Goal: Complete application form

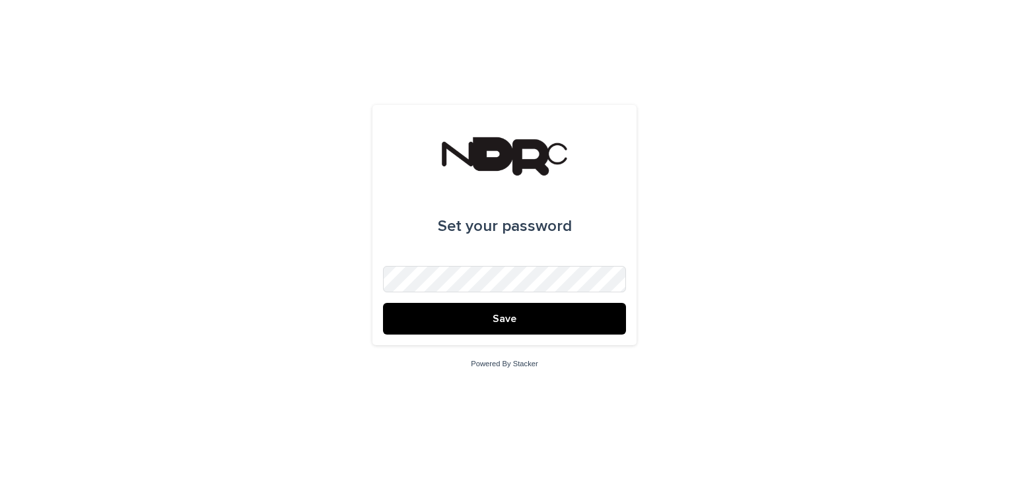
click at [449, 263] on form "Set your password Save" at bounding box center [504, 225] width 243 height 219
click at [383, 303] on button "Save" at bounding box center [504, 319] width 243 height 32
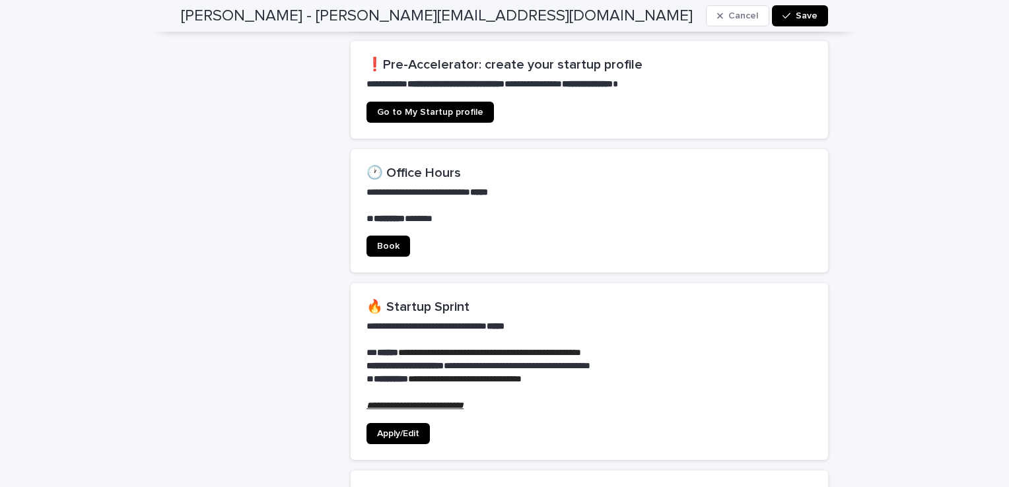
scroll to position [982, 0]
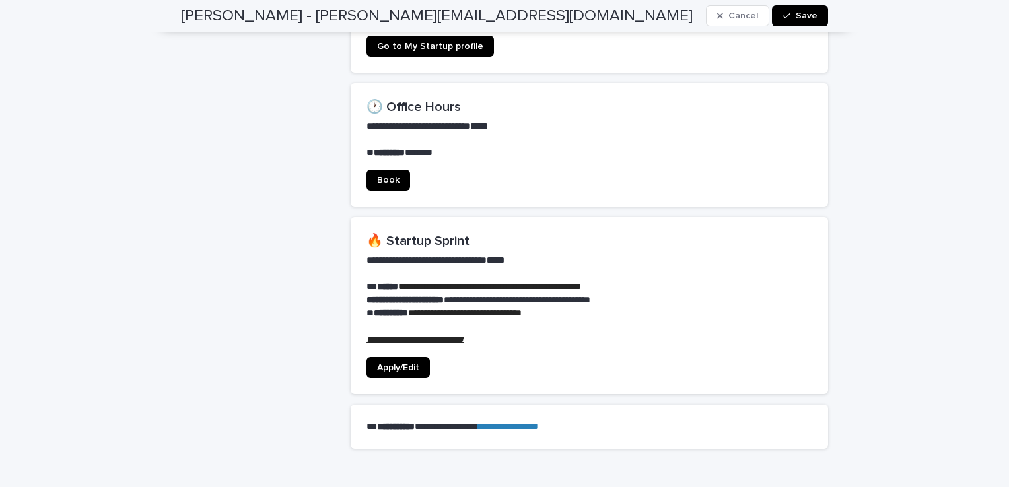
click at [380, 363] on span "Apply/Edit" at bounding box center [398, 367] width 42 height 9
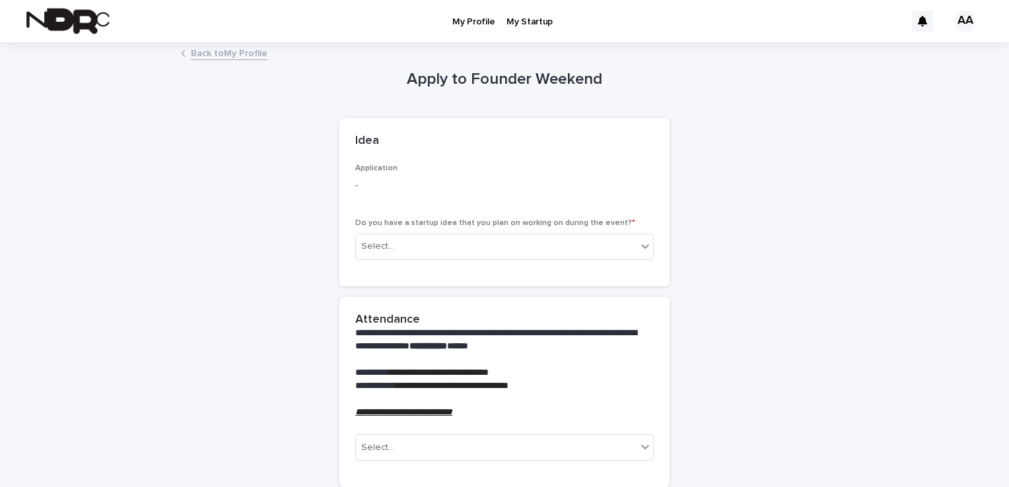
click at [359, 156] on div "Idea" at bounding box center [504, 141] width 330 height 46
click at [355, 167] on span "Application" at bounding box center [376, 168] width 42 height 8
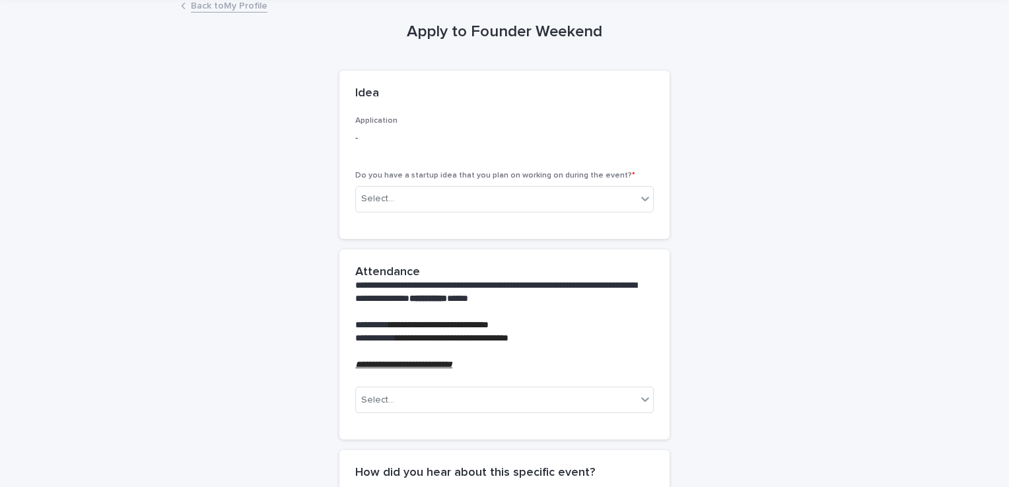
scroll to position [132, 0]
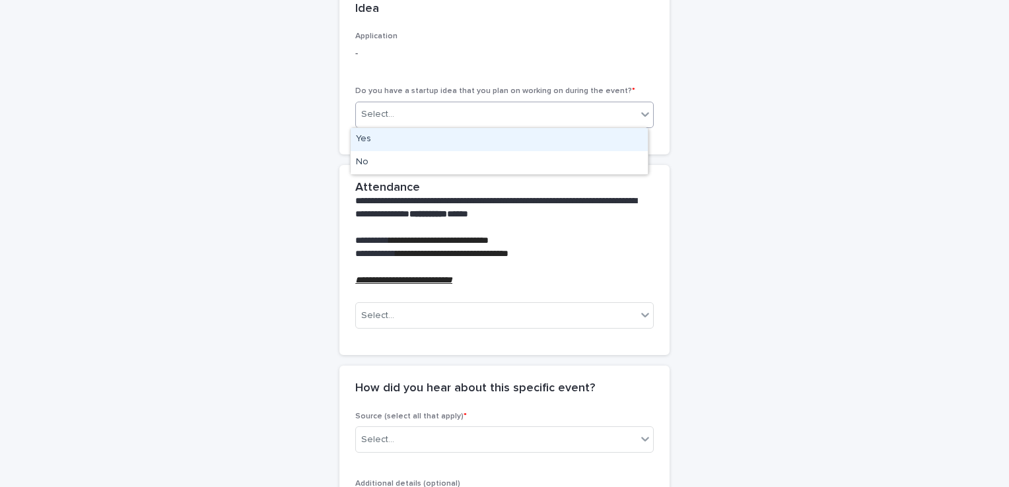
click at [437, 120] on div "Select..." at bounding box center [496, 115] width 281 height 22
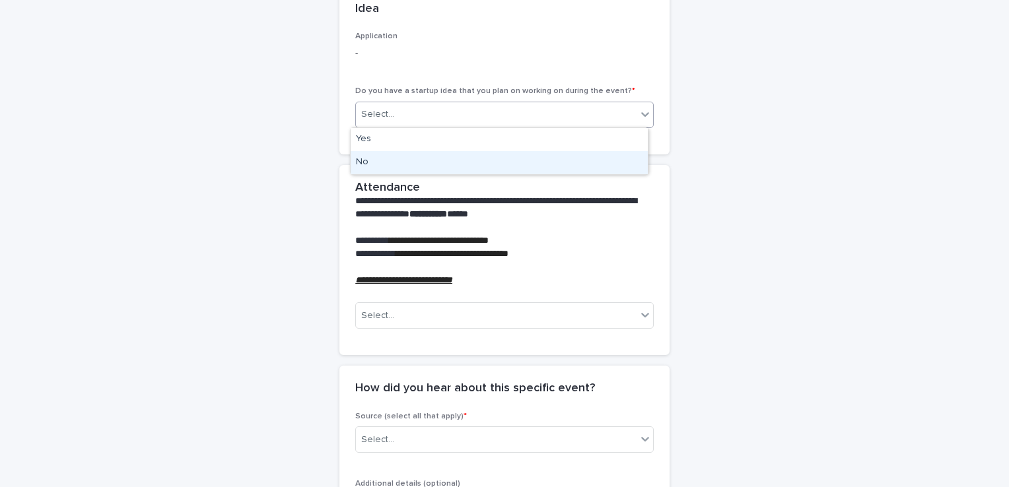
click at [412, 160] on div "No" at bounding box center [499, 162] width 297 height 23
click at [301, 178] on div "**********" at bounding box center [504, 336] width 647 height 849
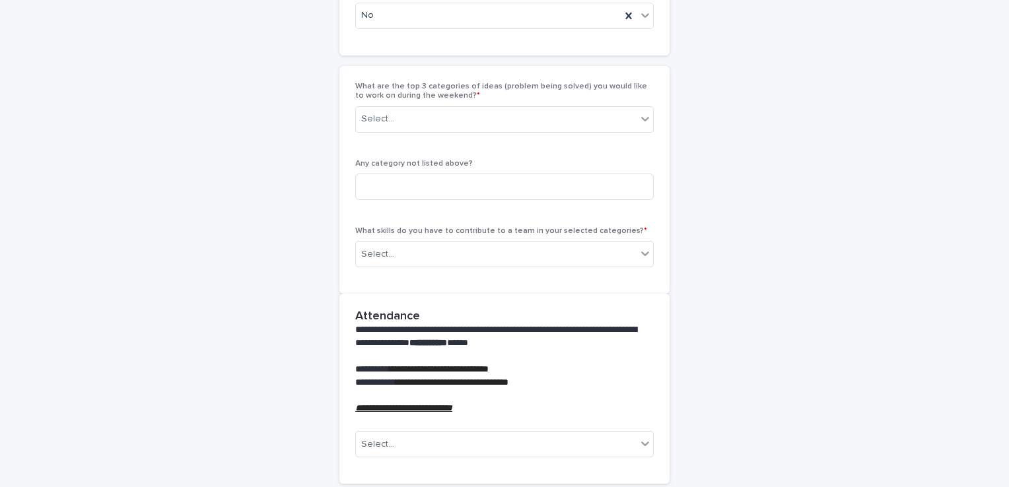
scroll to position [251, 0]
